Goal: Transaction & Acquisition: Subscribe to service/newsletter

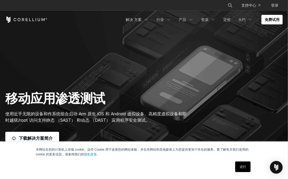
click at [240, 165] on link "还行" at bounding box center [242, 167] width 15 height 11
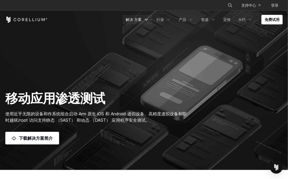
click at [142, 19] on link "解决 方案" at bounding box center [138, 20] width 30 height 10
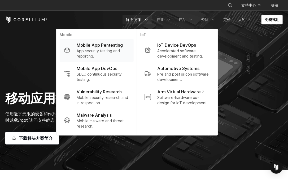
click at [100, 49] on p "App security testing and reporting." at bounding box center [103, 53] width 53 height 11
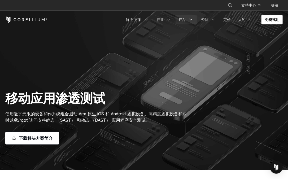
click at [188, 19] on link "产品" at bounding box center [186, 20] width 21 height 10
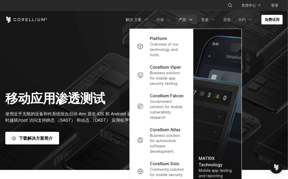
click at [188, 19] on link "产品" at bounding box center [186, 20] width 21 height 10
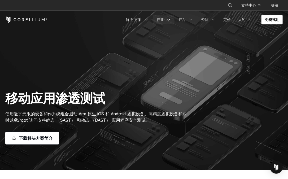
click at [167, 18] on icon "导航菜单" at bounding box center [168, 19] width 5 height 5
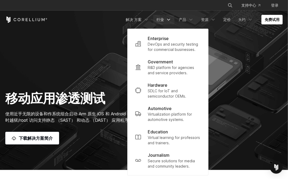
click at [167, 18] on icon "导航菜单" at bounding box center [168, 19] width 5 height 5
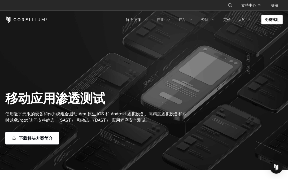
click at [277, 22] on link "免费试用" at bounding box center [272, 20] width 21 height 10
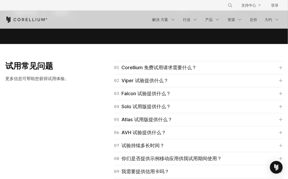
scroll to position [733, 0]
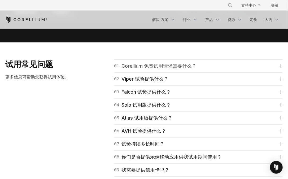
click at [164, 65] on font "Corellium 免费试用请求需要什么？" at bounding box center [159, 65] width 75 height 7
